Goal: Transaction & Acquisition: Subscribe to service/newsletter

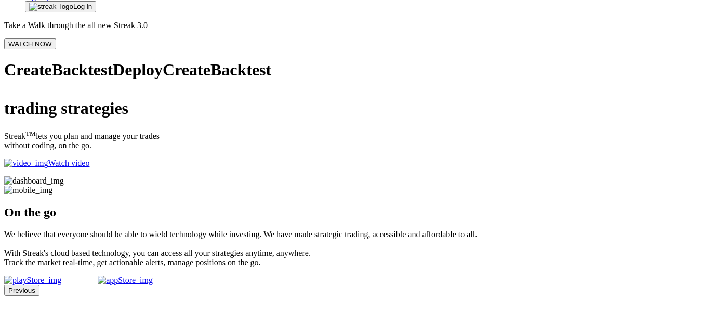
scroll to position [62, 0]
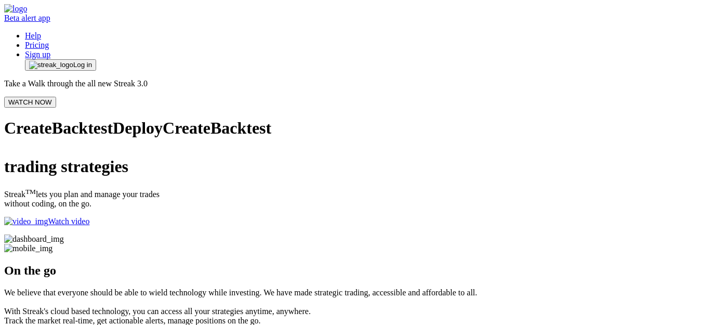
click at [92, 61] on span "Log in" at bounding box center [82, 65] width 19 height 8
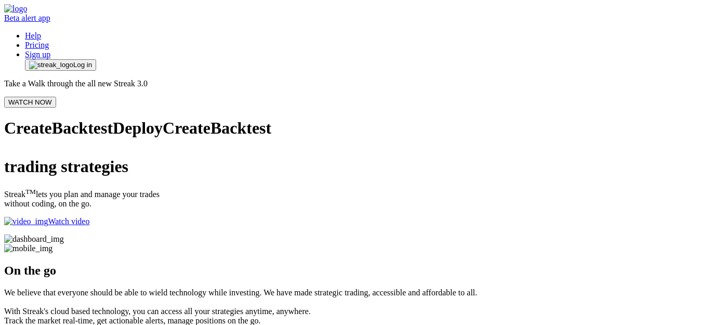
click at [50, 50] on link "Sign up" at bounding box center [37, 54] width 25 height 9
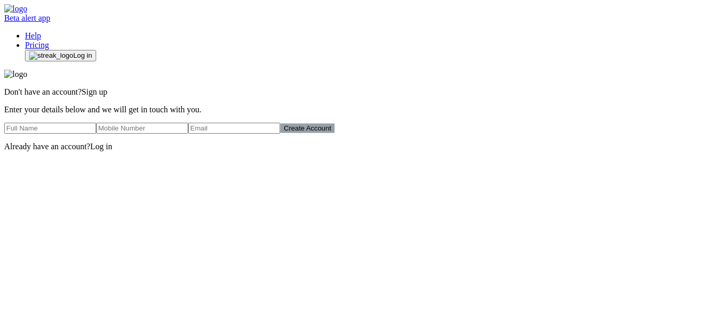
click at [96, 50] on button "Log in" at bounding box center [60, 55] width 71 height 11
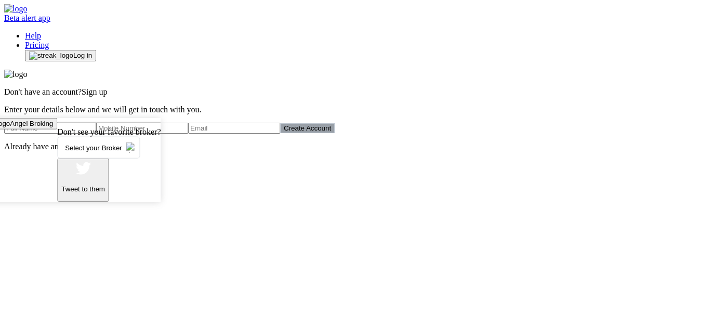
click at [126, 157] on span "Select your Broker" at bounding box center [93, 148] width 65 height 20
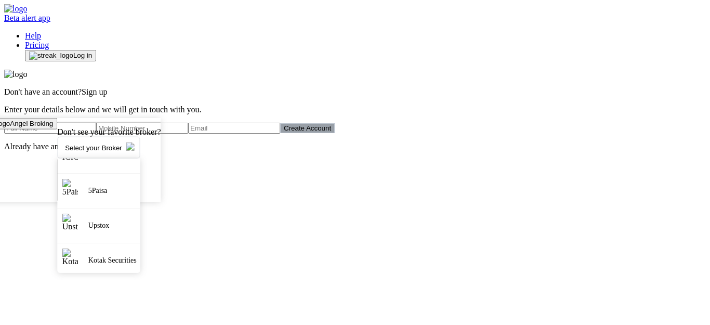
scroll to position [98, 0]
click at [161, 165] on div "Choose your broker Kite Angel Broking Don't see your favorite broker? Select yo…" at bounding box center [3, 160] width 313 height 84
